Goal: Find contact information: Find contact information

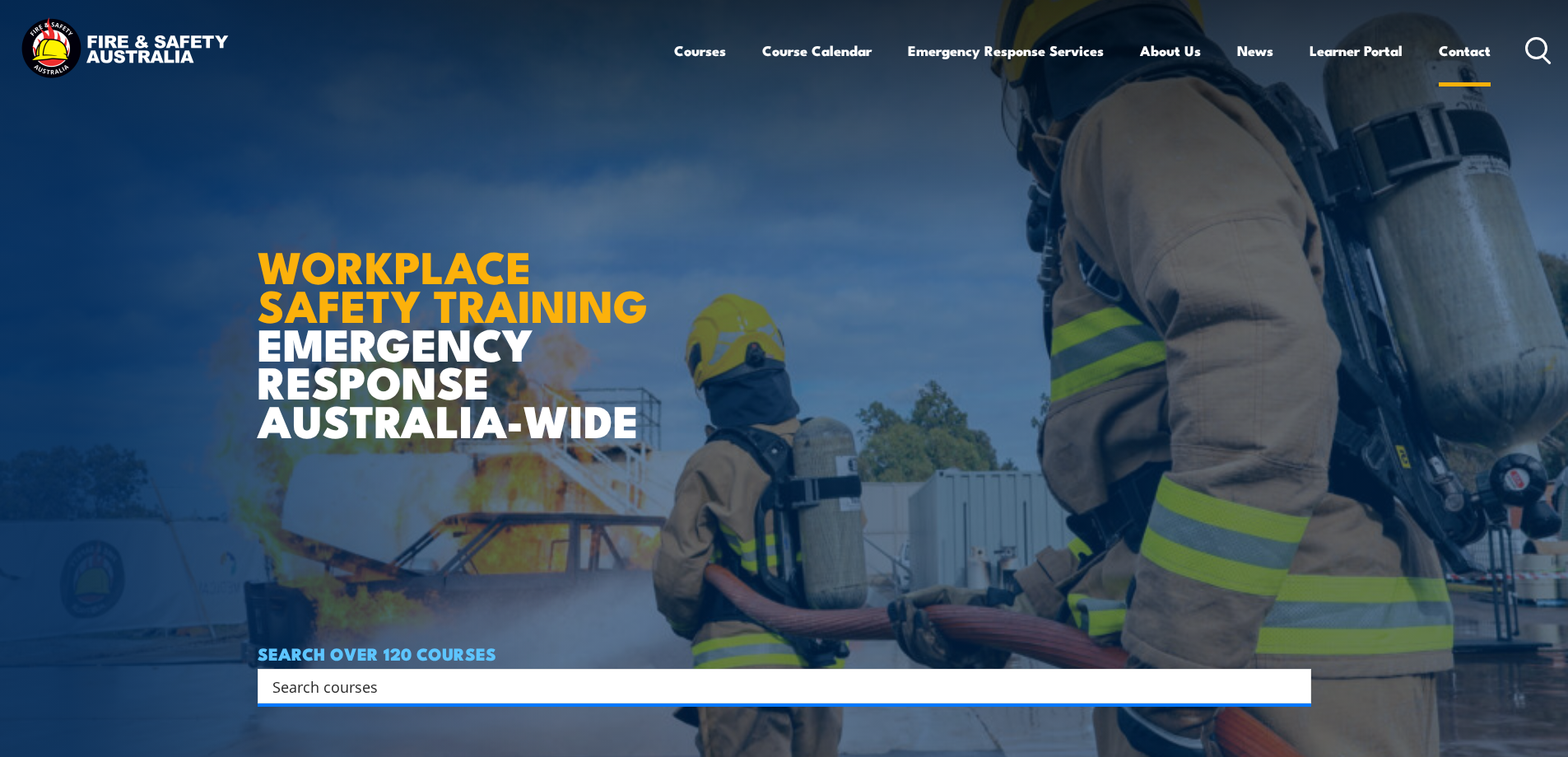
click at [1457, 50] on link "Contact" at bounding box center [1465, 51] width 52 height 43
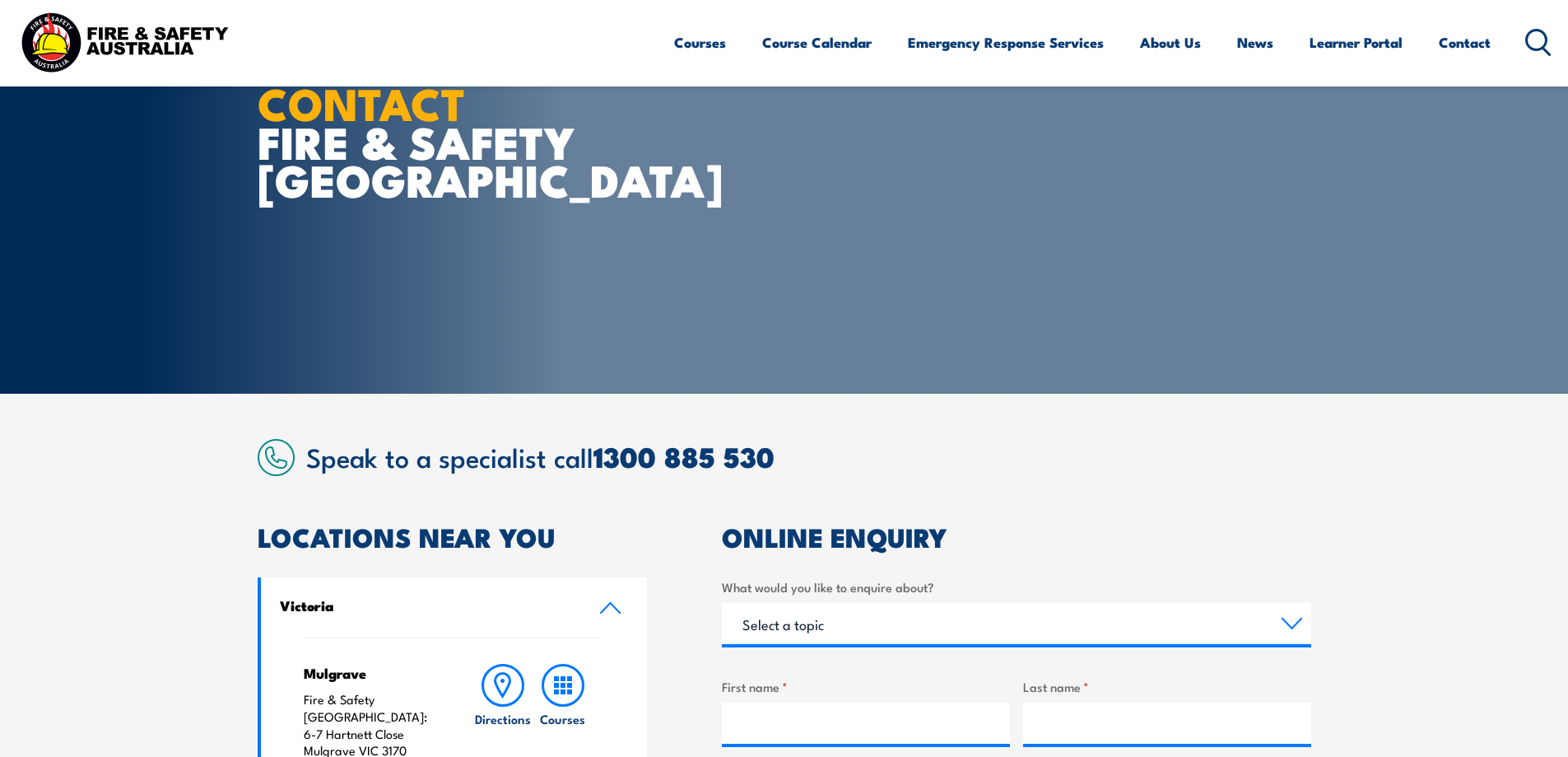
scroll to position [83, 0]
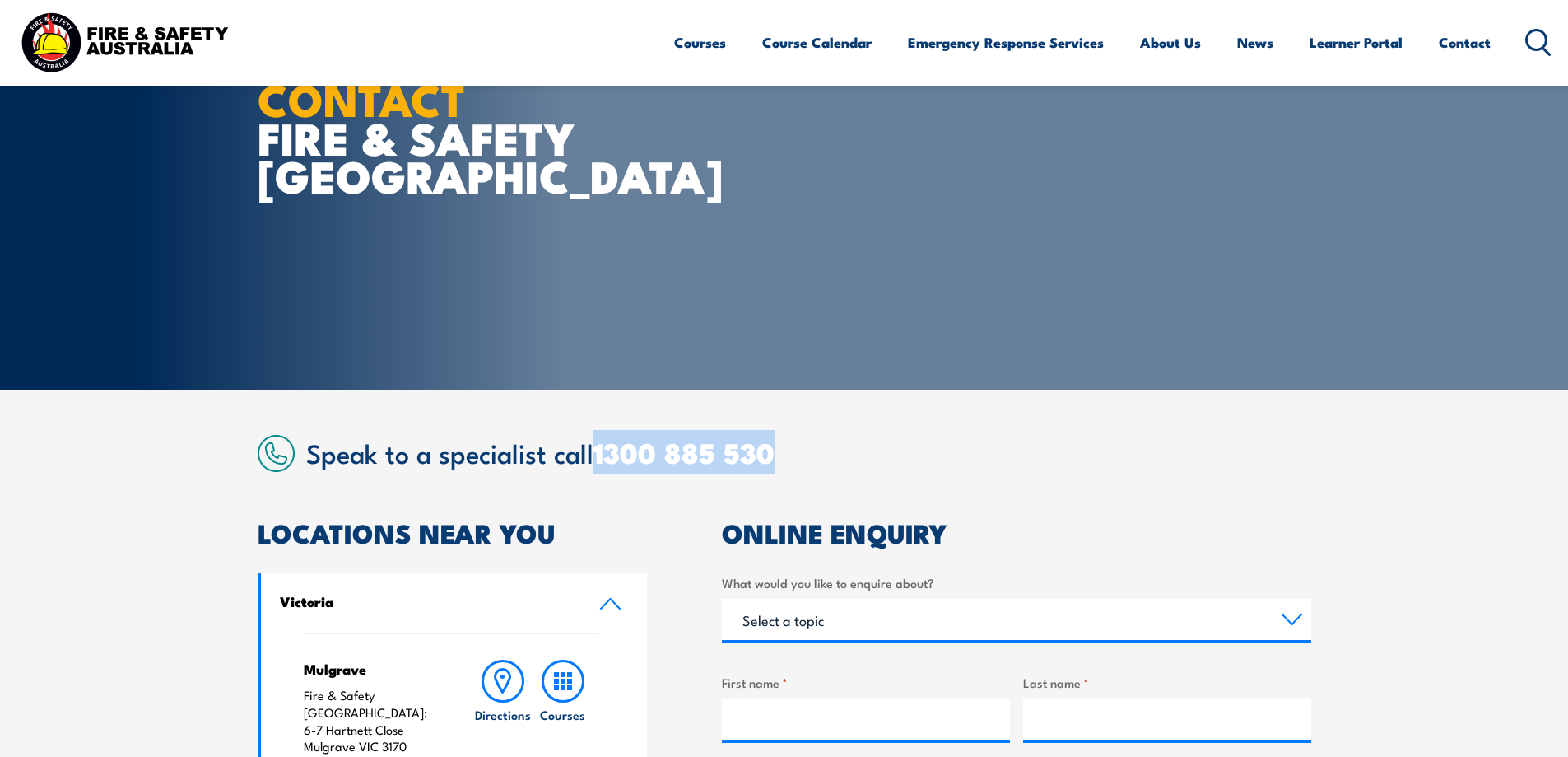
drag, startPoint x: 793, startPoint y: 449, endPoint x: 597, endPoint y: 468, distance: 196.9
click at [597, 467] on h2 "Speak to a specialist call [PHONE_NUMBER]" at bounding box center [808, 453] width 1005 height 30
copy link "1300 885 530"
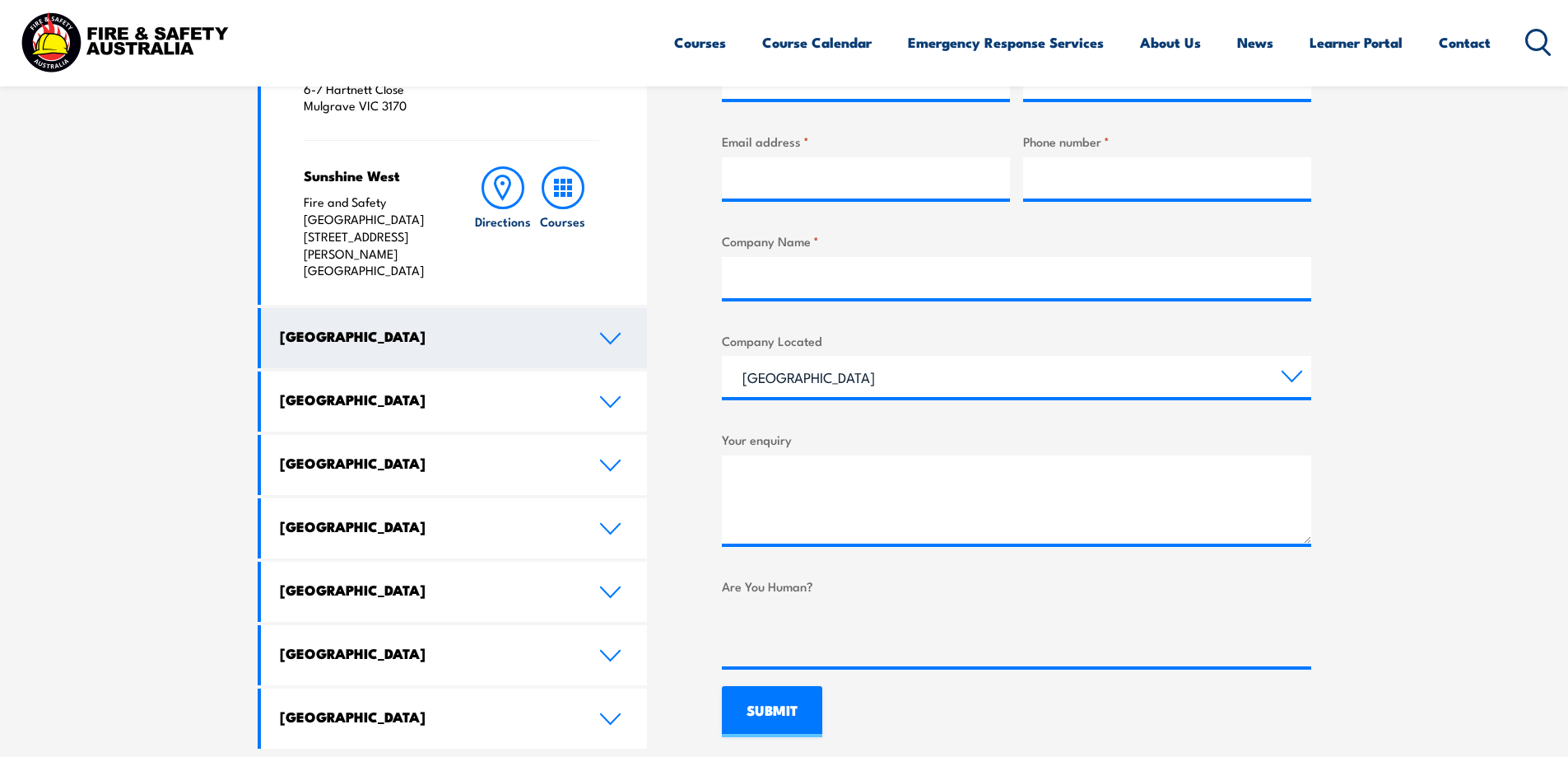
scroll to position [824, 0]
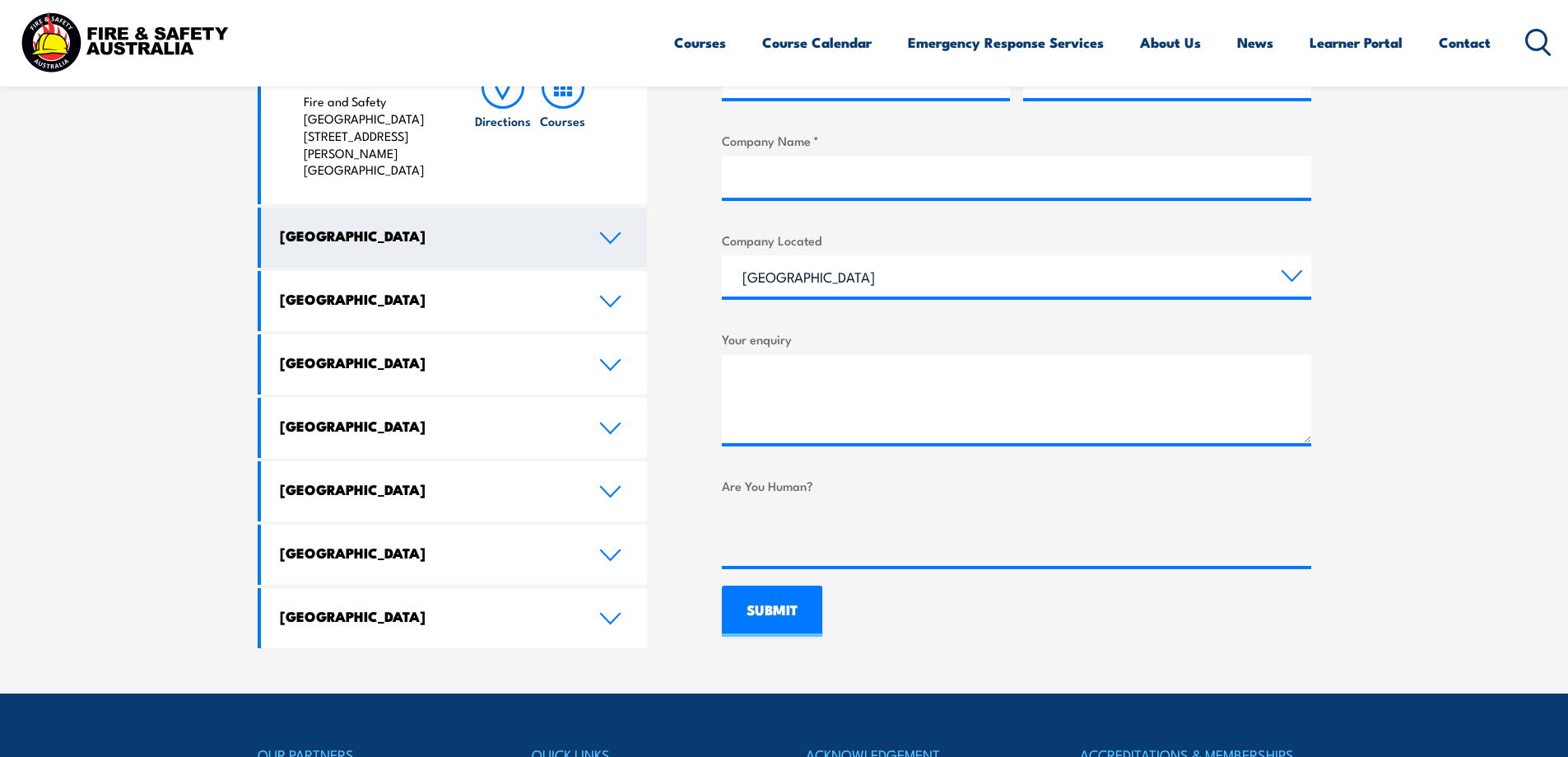
click at [607, 232] on icon at bounding box center [610, 238] width 22 height 13
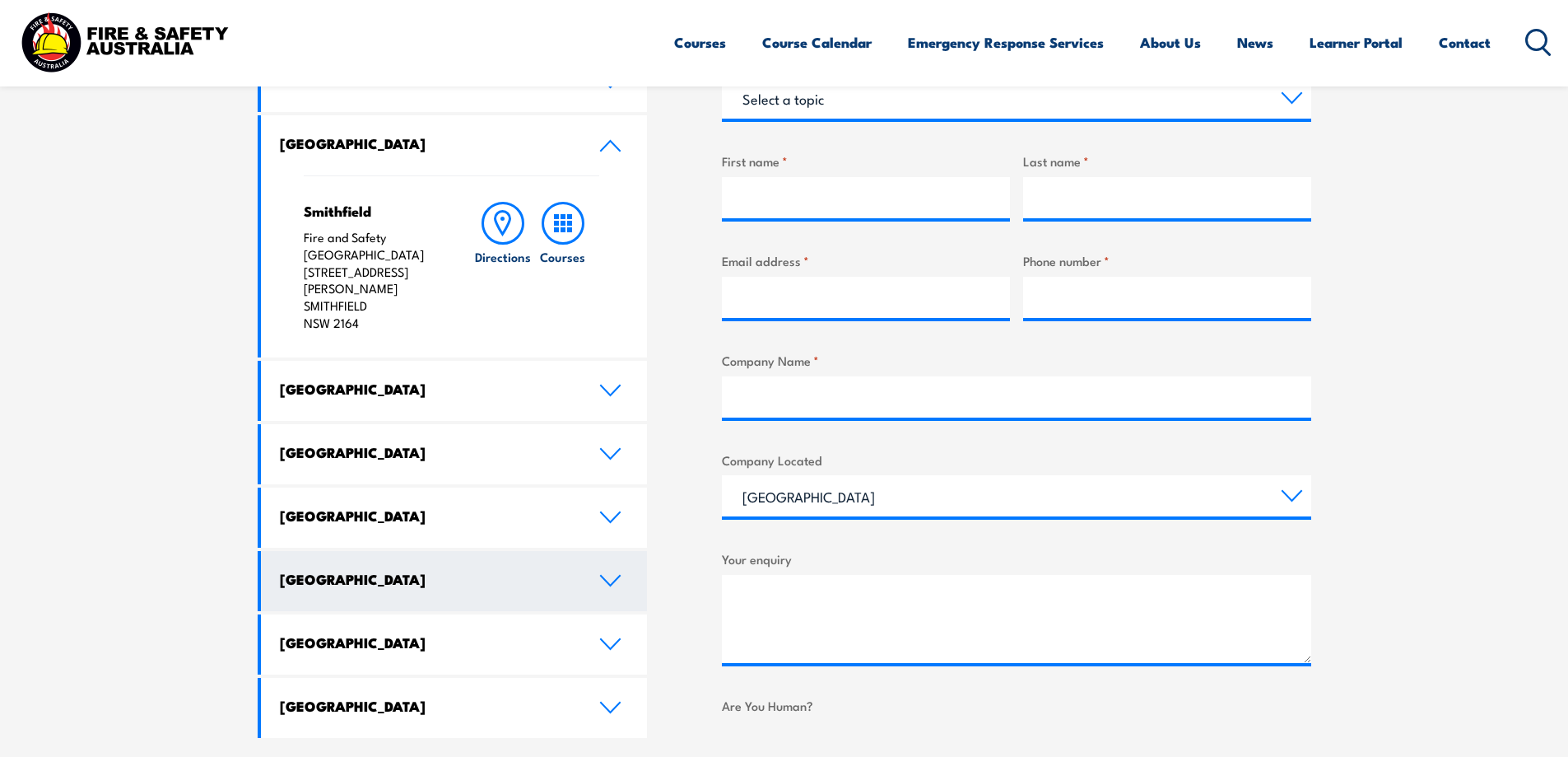
scroll to position [576, 0]
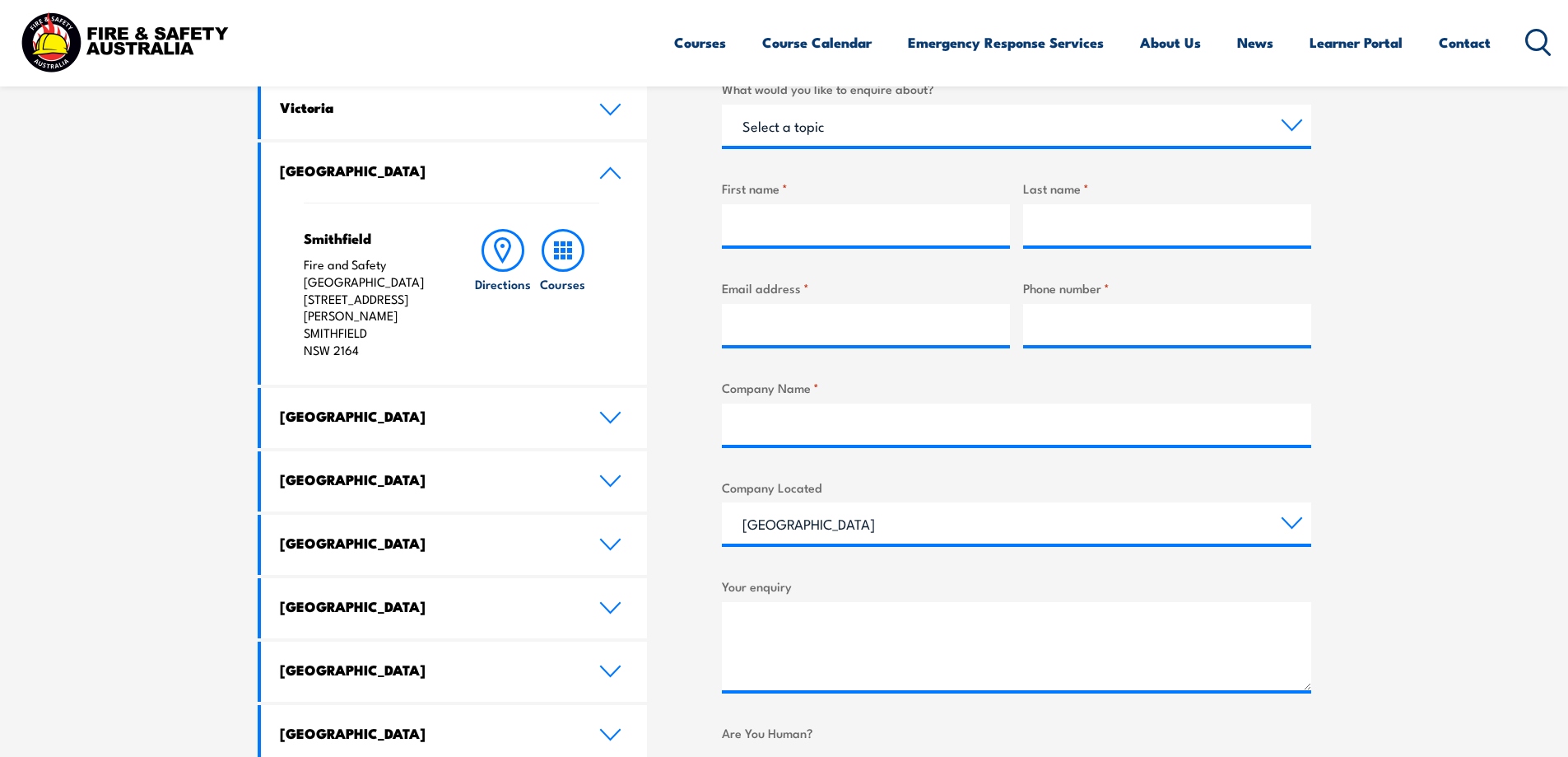
click at [619, 169] on icon at bounding box center [610, 173] width 22 height 13
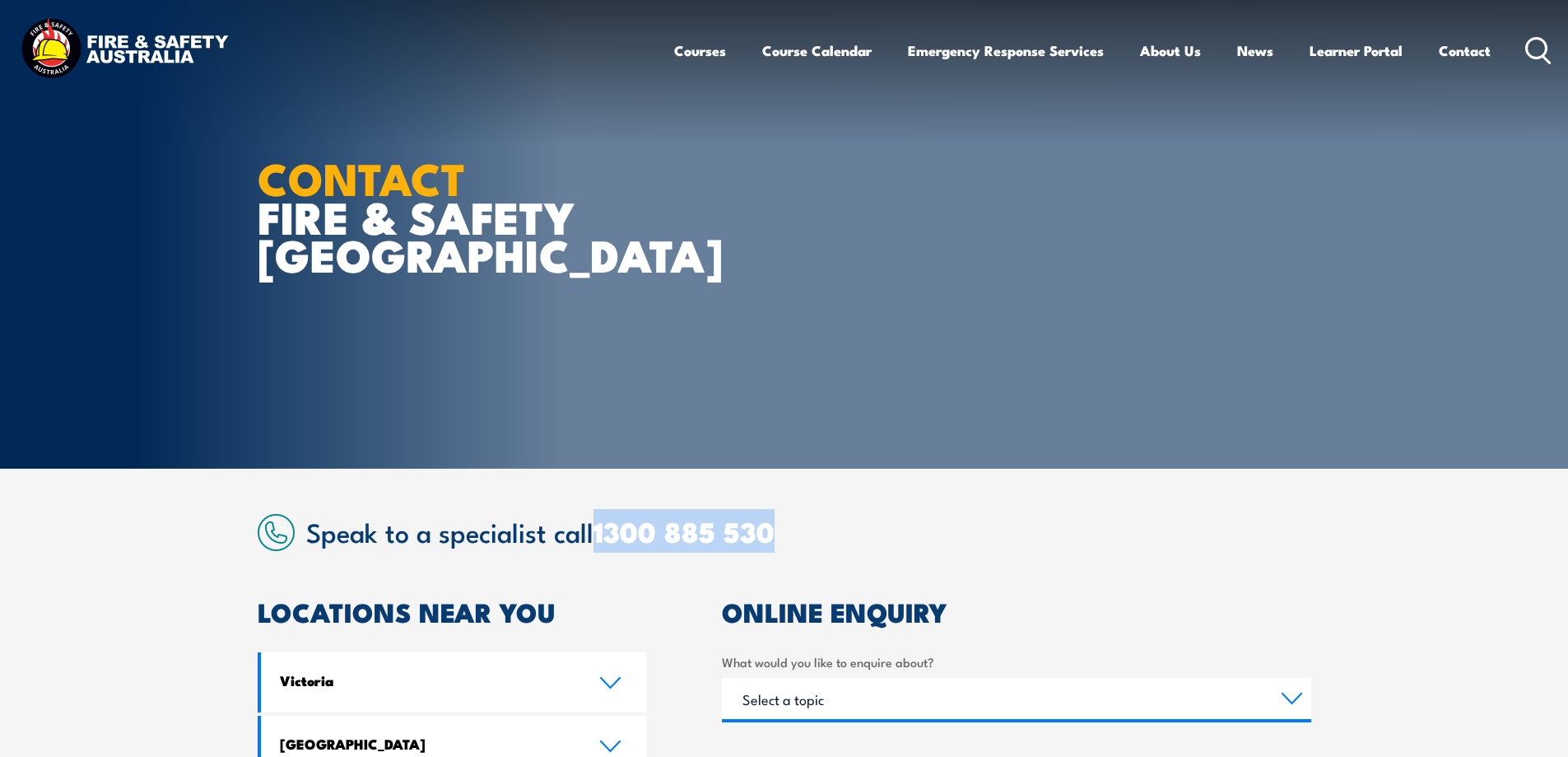
scroll to position [0, 0]
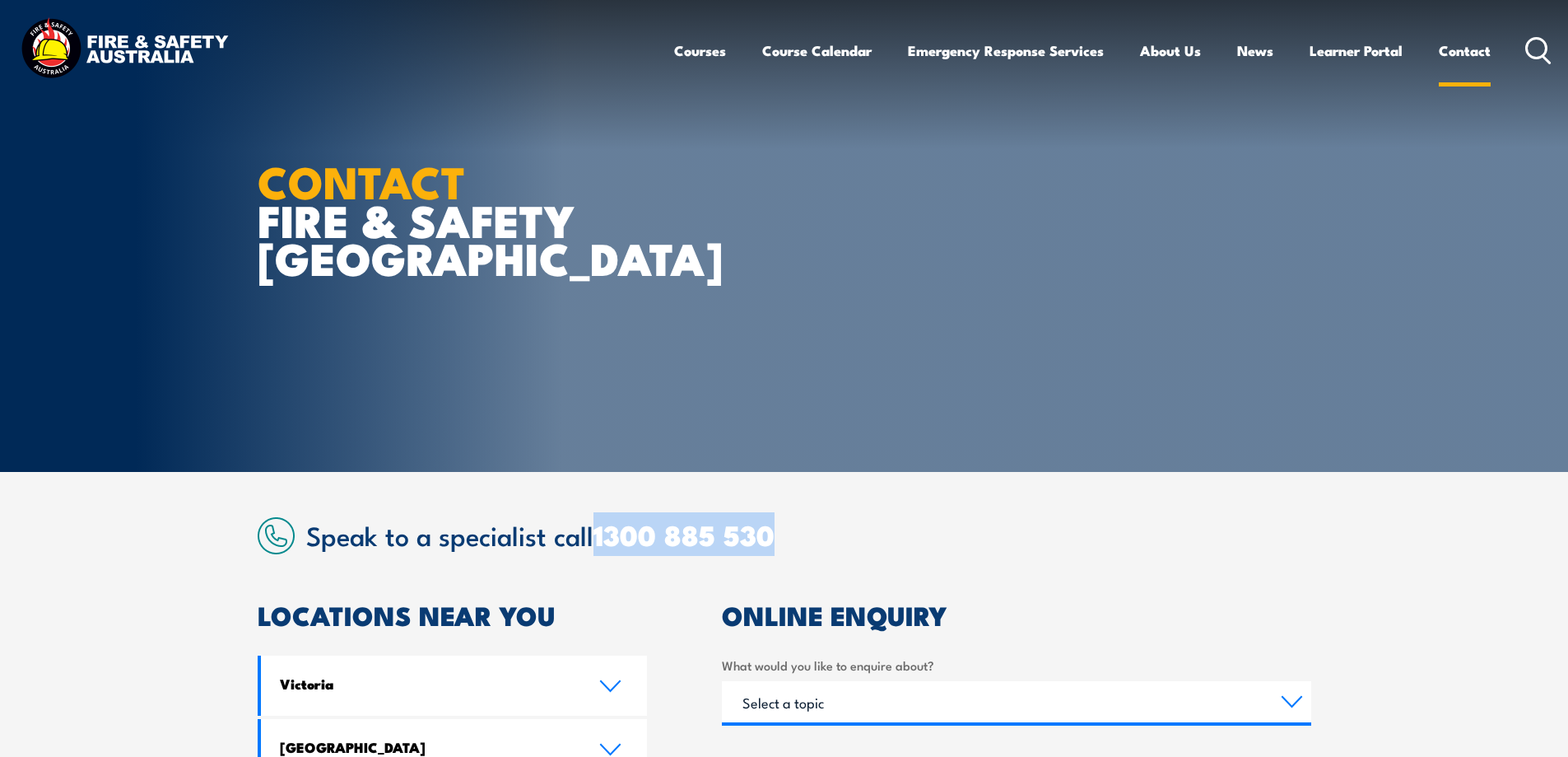
click at [1455, 56] on link "Contact" at bounding box center [1465, 51] width 52 height 43
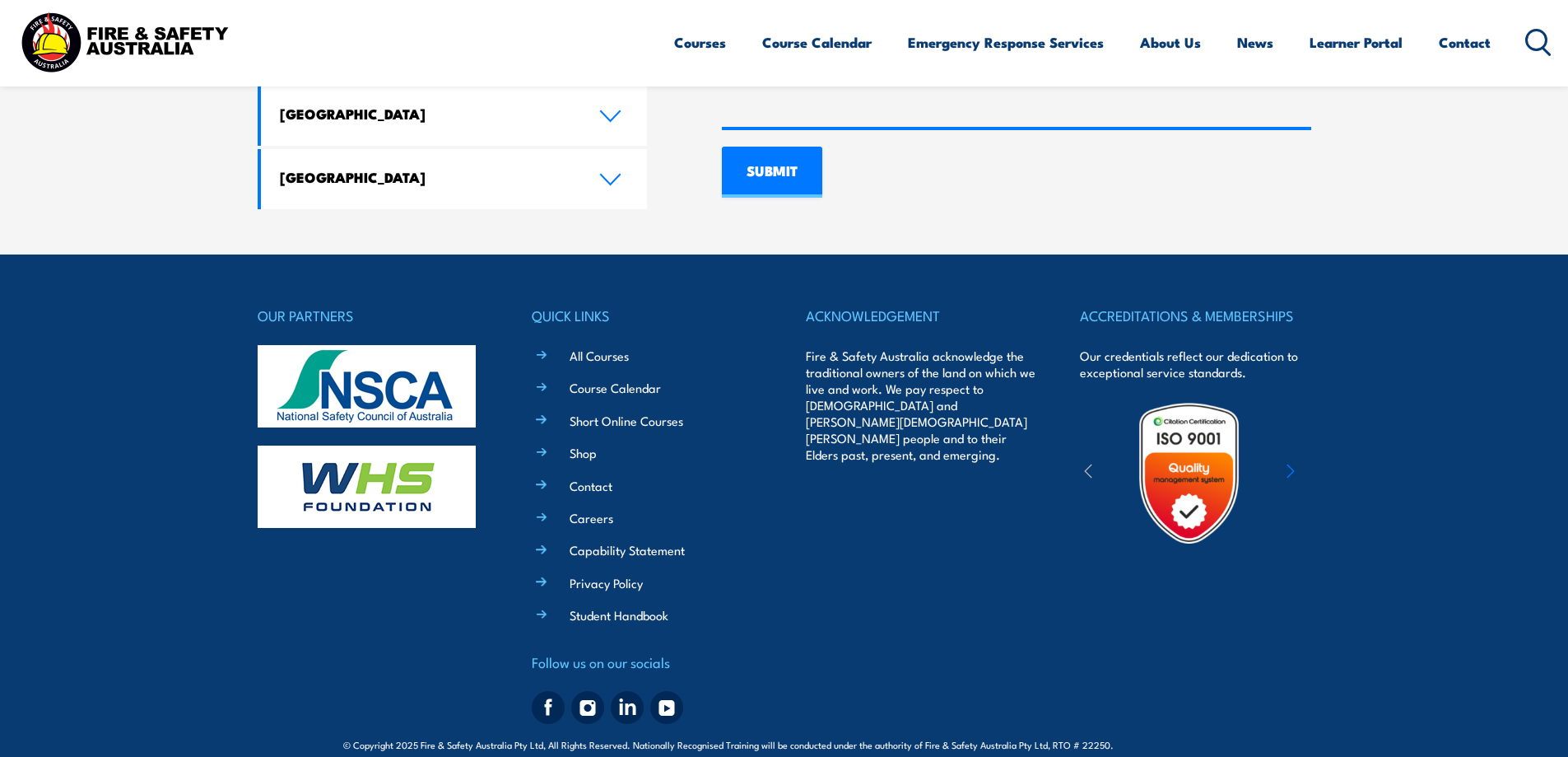
scroll to position [1274, 0]
